Goal: Task Accomplishment & Management: Use online tool/utility

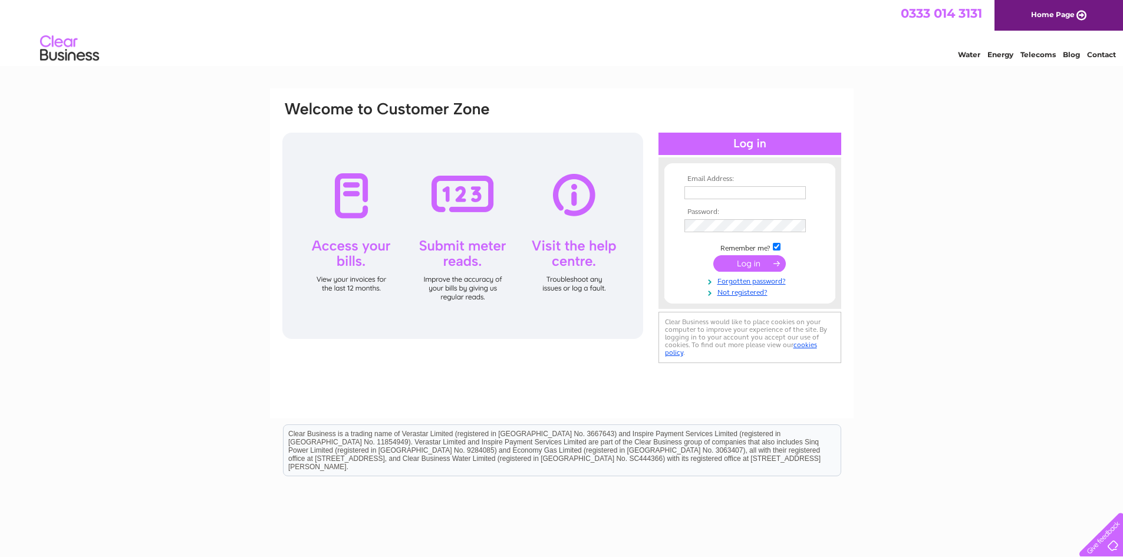
type input "[EMAIL_ADDRESS][DOMAIN_NAME]"
click at [745, 260] on input "submit" at bounding box center [749, 263] width 72 height 16
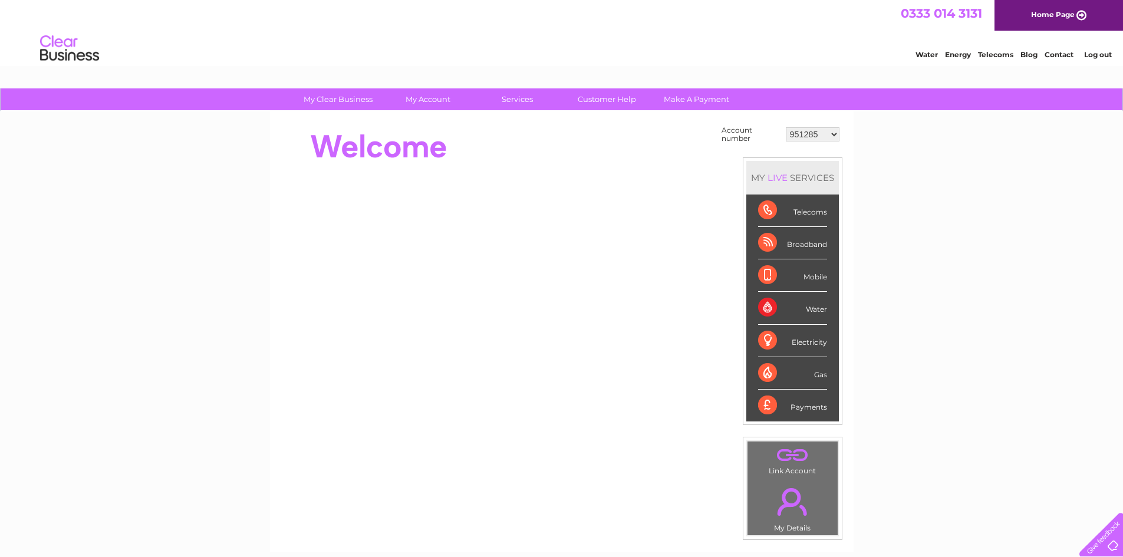
click at [803, 134] on select "951285 30264072" at bounding box center [813, 134] width 54 height 14
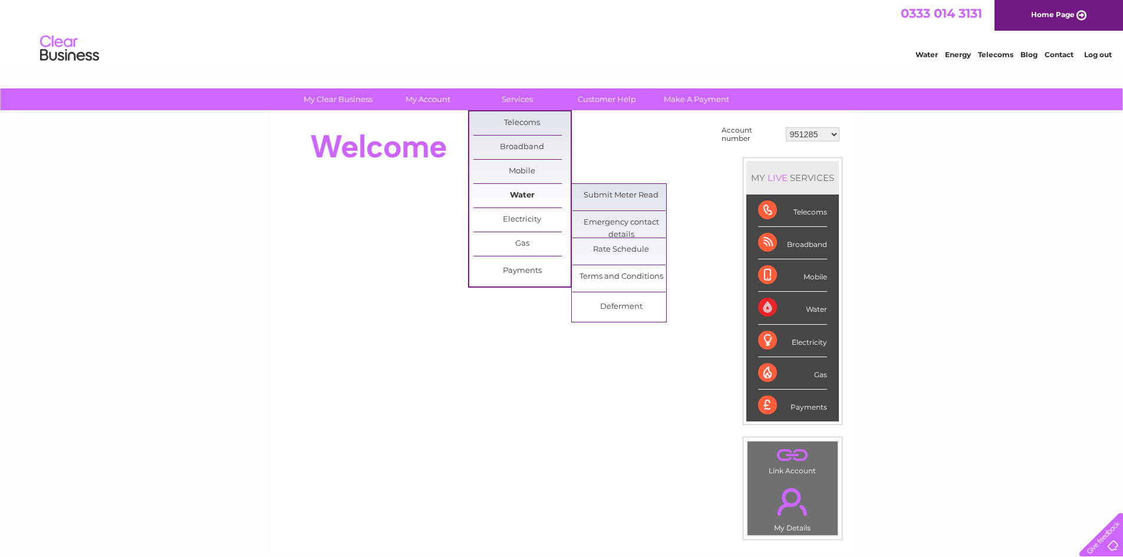
click at [506, 193] on link "Water" at bounding box center [521, 196] width 97 height 24
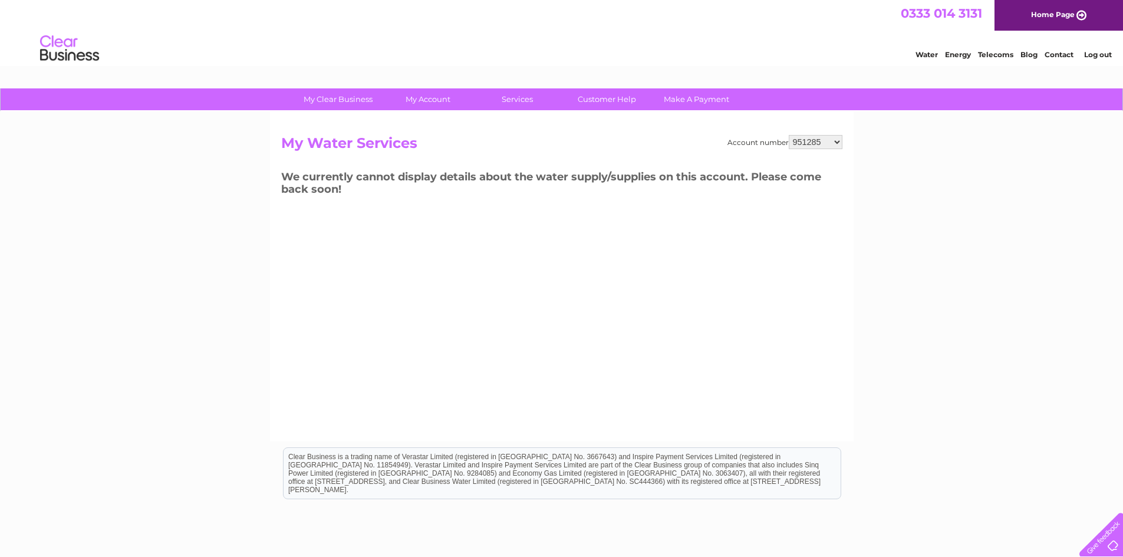
click at [824, 143] on select "951285 30264072" at bounding box center [815, 142] width 54 height 14
select select "30264072"
click at [788, 135] on select "951285 30264072" at bounding box center [815, 142] width 54 height 14
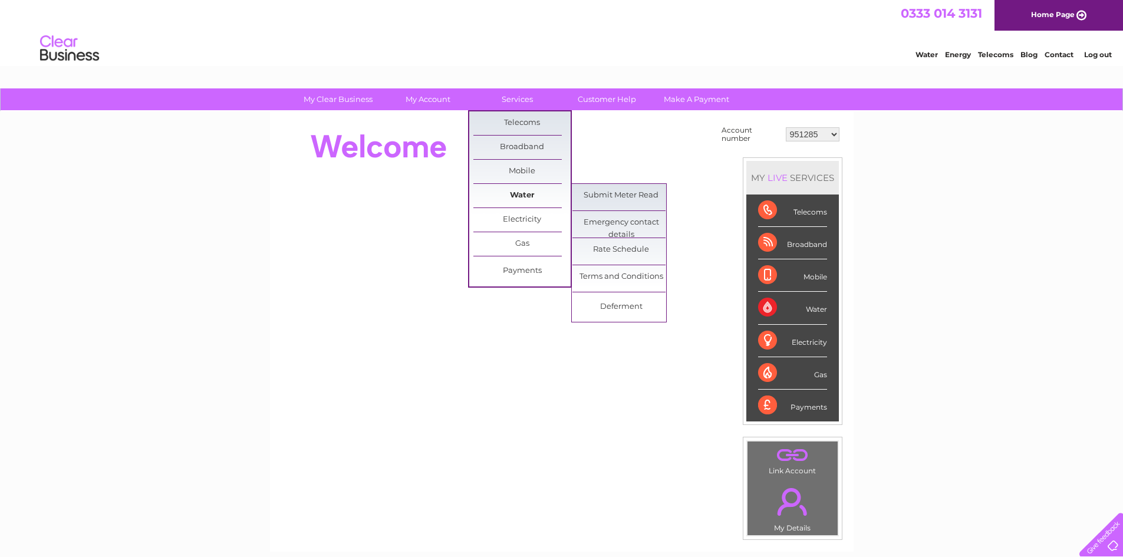
click at [514, 193] on link "Water" at bounding box center [521, 196] width 97 height 24
click at [602, 194] on link "Submit Meter Read" at bounding box center [620, 196] width 97 height 24
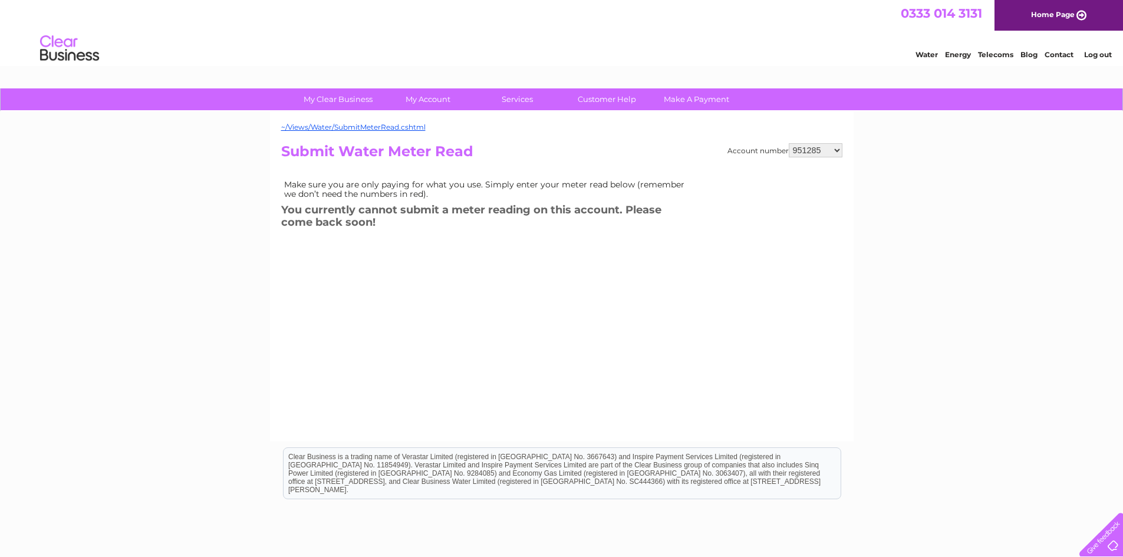
click at [831, 151] on select "951285 30264072" at bounding box center [815, 150] width 54 height 14
select select "30264072"
click at [788, 143] on select "951285 30264072" at bounding box center [815, 150] width 54 height 14
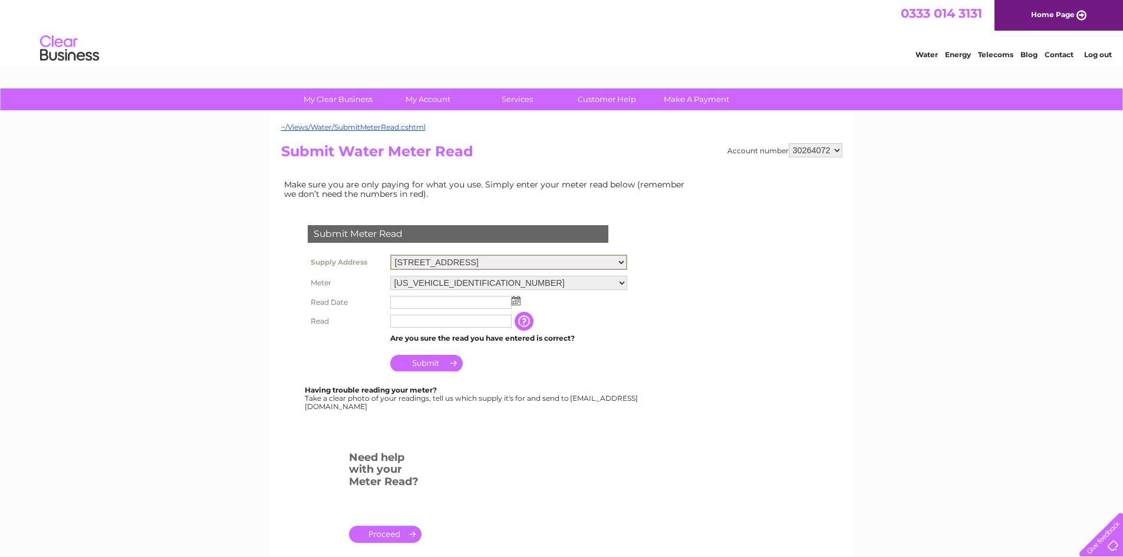
click at [513, 262] on select "[STREET_ADDRESS]" at bounding box center [508, 262] width 237 height 15
click at [516, 303] on img at bounding box center [515, 299] width 9 height 9
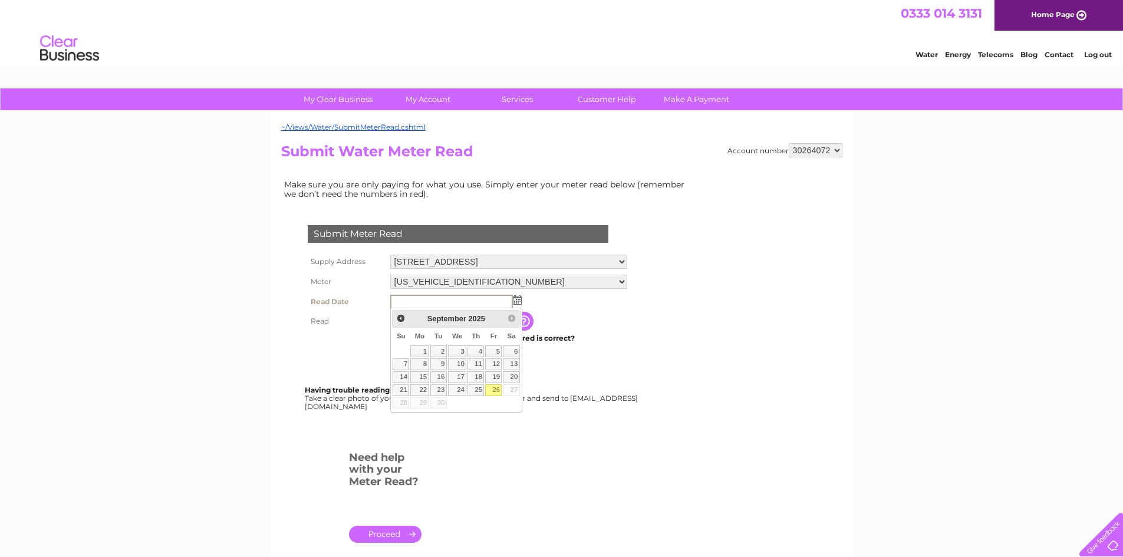
click at [485, 384] on link "26" at bounding box center [493, 390] width 16 height 12
type input "[DATE]"
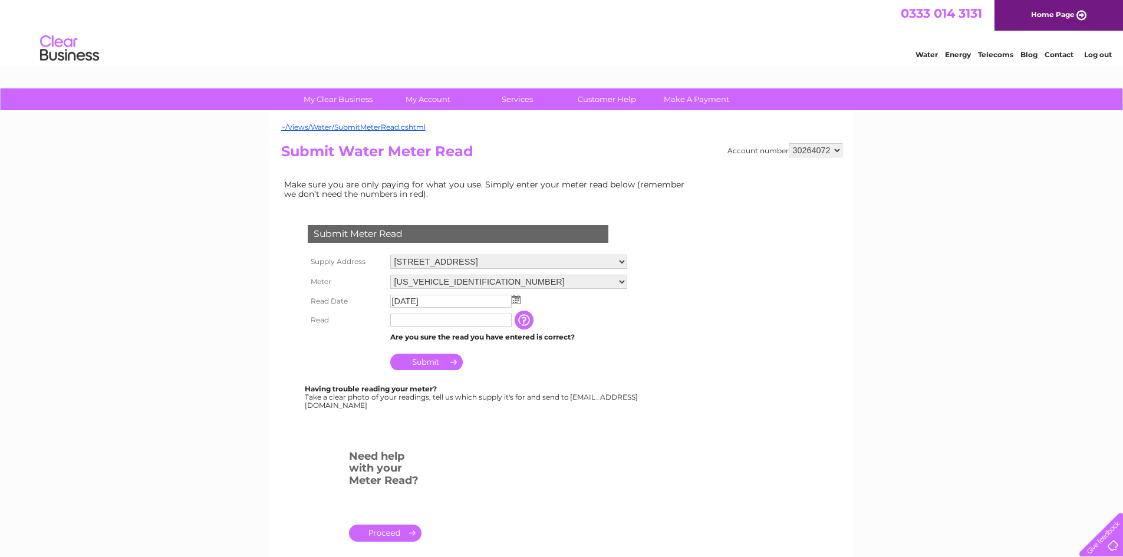
click at [434, 321] on input "text" at bounding box center [450, 319] width 121 height 13
type input "00474"
click at [434, 363] on input "Submit" at bounding box center [426, 362] width 72 height 16
